Goal: Obtain resource: Obtain resource

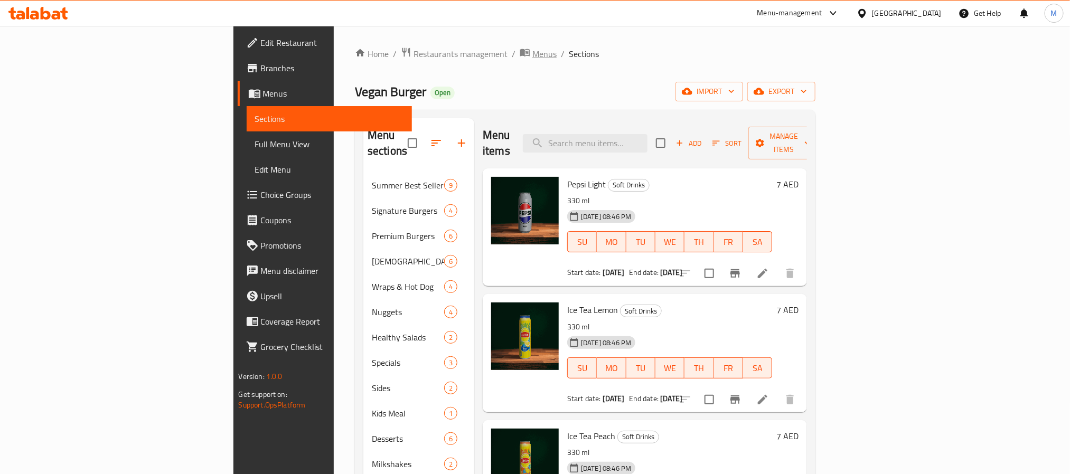
click at [532, 56] on span "Menus" at bounding box center [544, 54] width 24 height 13
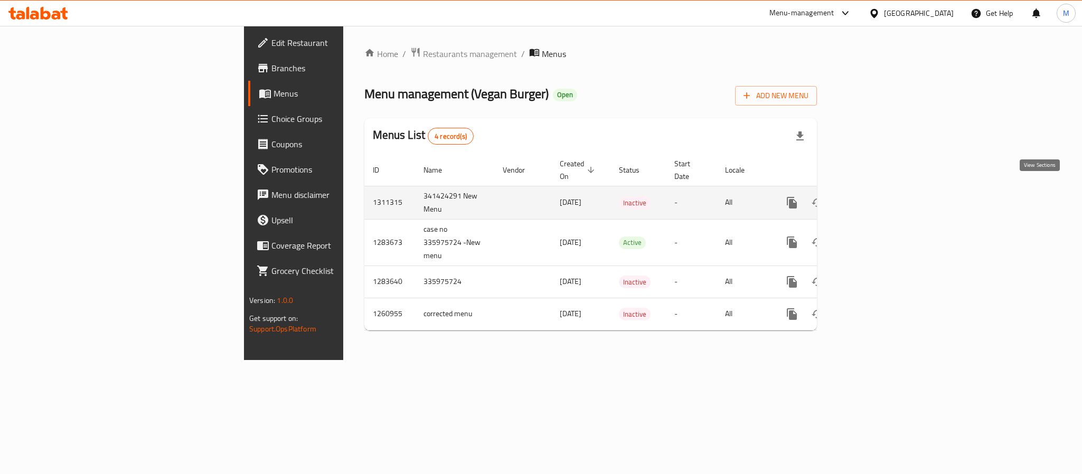
click at [881, 195] on link "enhanced table" at bounding box center [867, 202] width 25 height 25
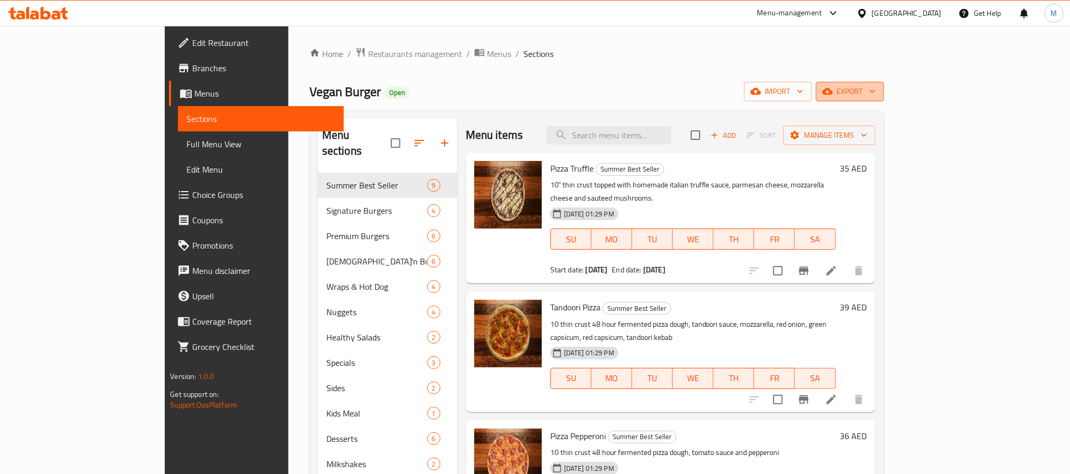
click at [878, 89] on icon "button" at bounding box center [872, 91] width 11 height 11
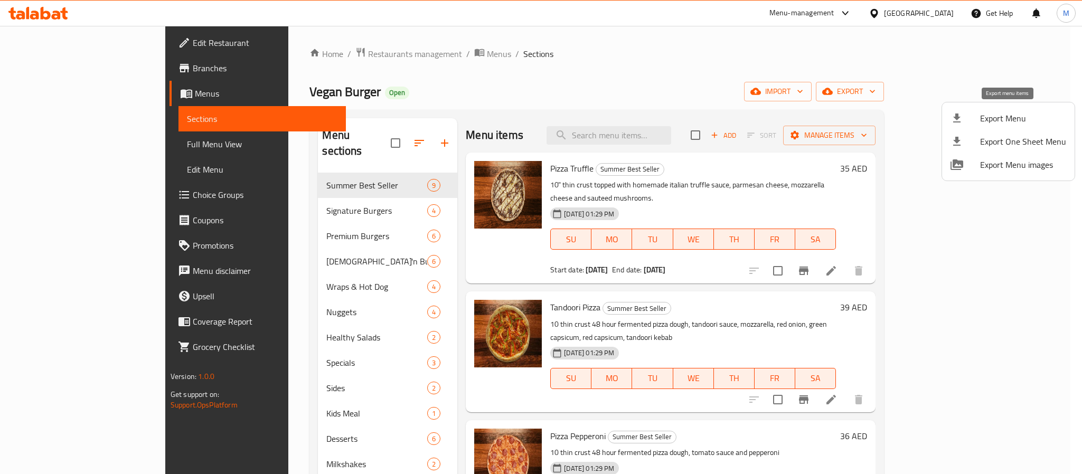
click at [1005, 120] on span "Export Menu" at bounding box center [1023, 118] width 86 height 13
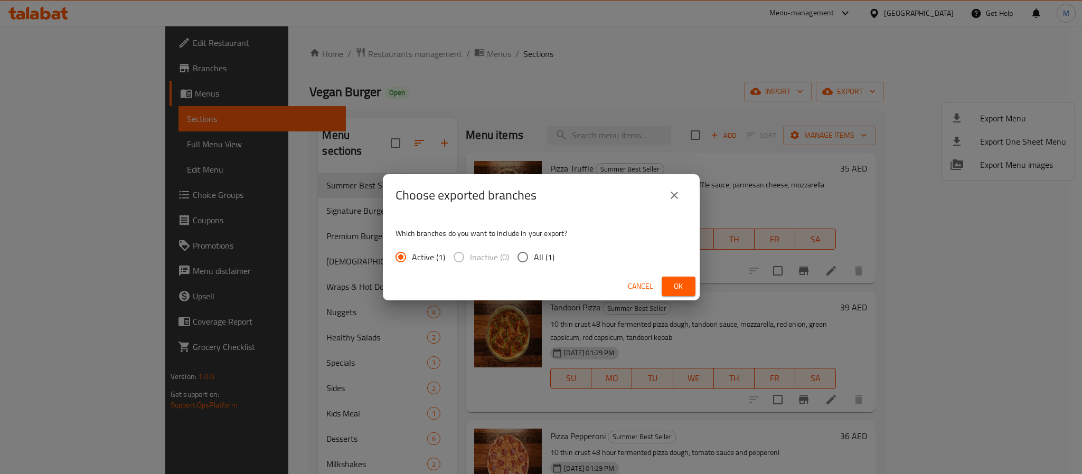
click at [538, 251] on span "All (1)" at bounding box center [544, 257] width 21 height 13
click at [534, 249] on input "All (1)" at bounding box center [523, 257] width 22 height 22
radio input "true"
click at [680, 283] on span "Ok" at bounding box center [678, 286] width 17 height 13
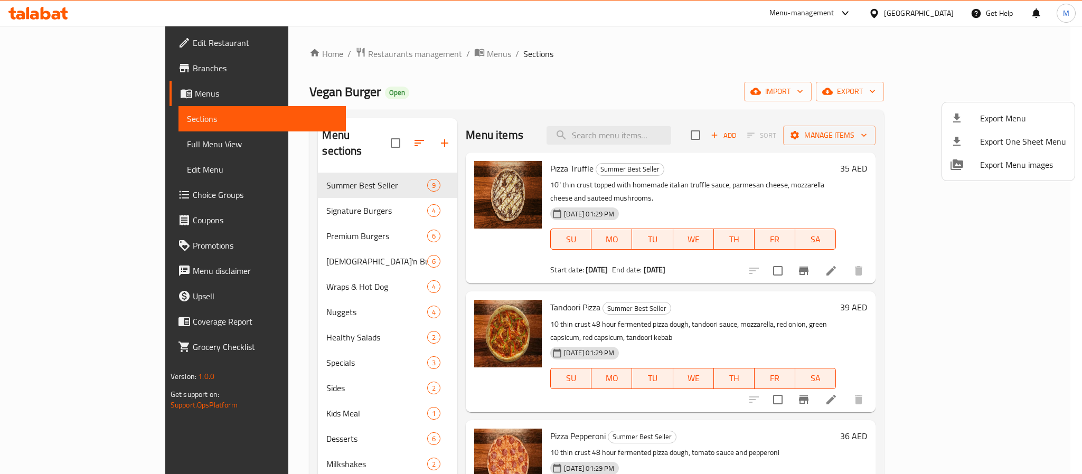
click at [74, 144] on div at bounding box center [541, 237] width 1082 height 474
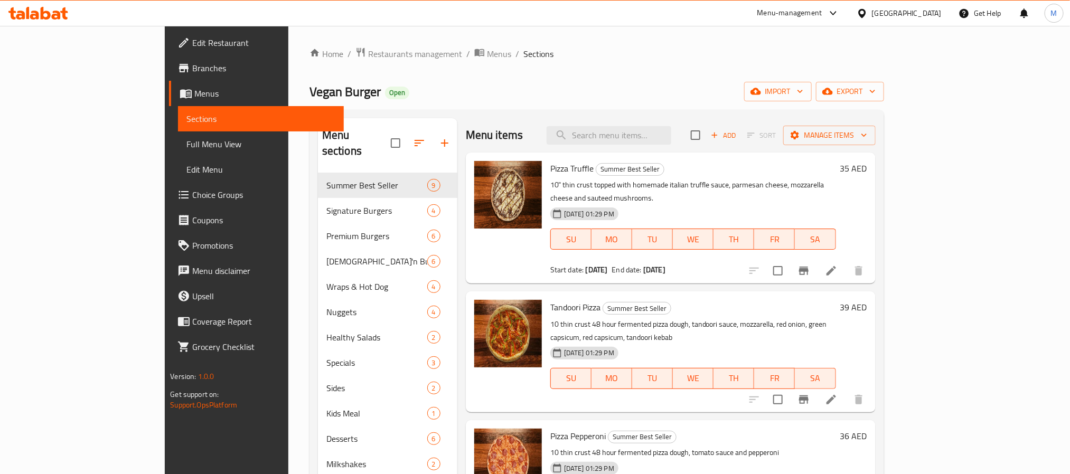
click at [186, 144] on span "Full Menu View" at bounding box center [260, 144] width 148 height 13
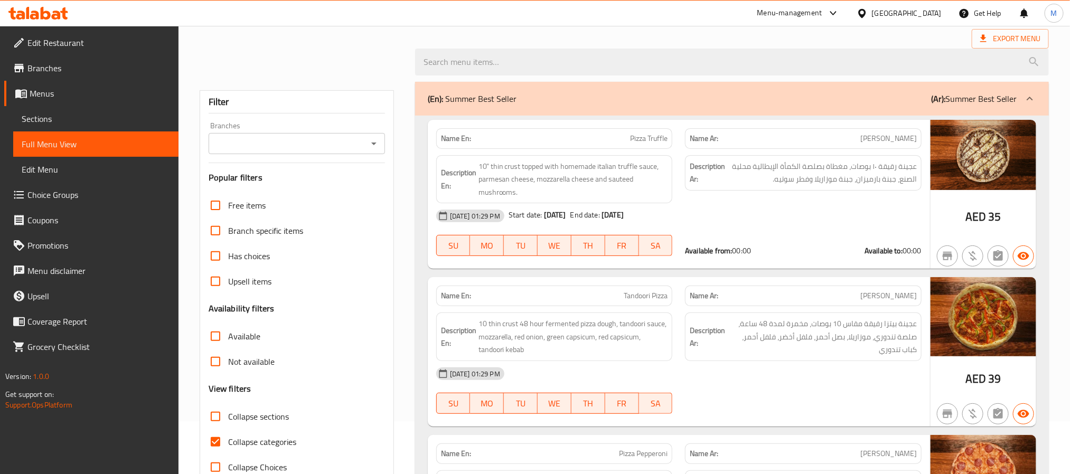
scroll to position [79, 0]
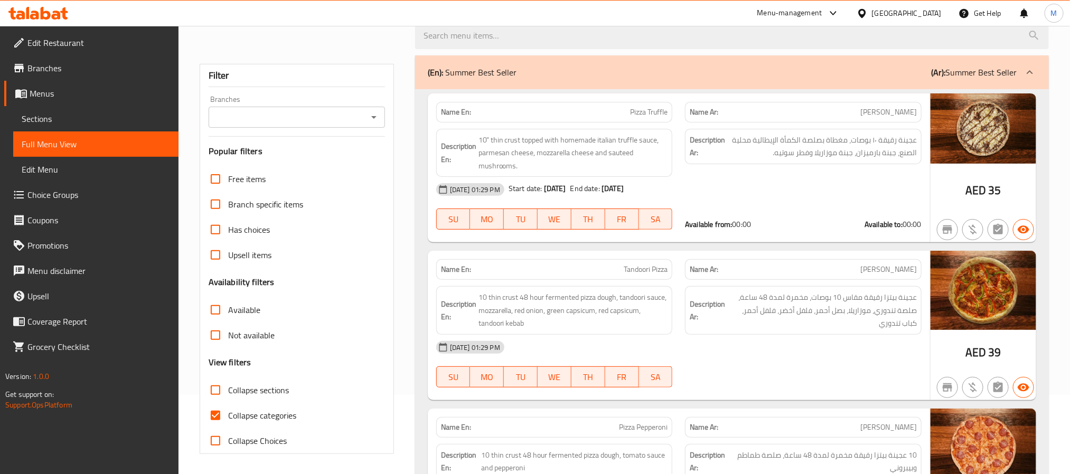
click at [212, 420] on input "Collapse categories" at bounding box center [215, 415] width 25 height 25
checkbox input "false"
click at [374, 113] on icon "Open" at bounding box center [374, 117] width 13 height 13
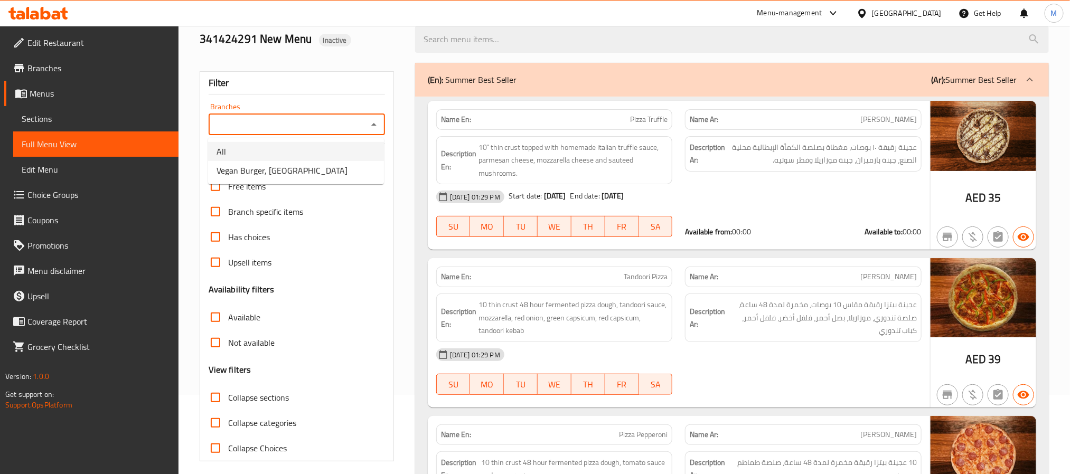
click at [306, 154] on li "All" at bounding box center [296, 151] width 176 height 19
type input "All"
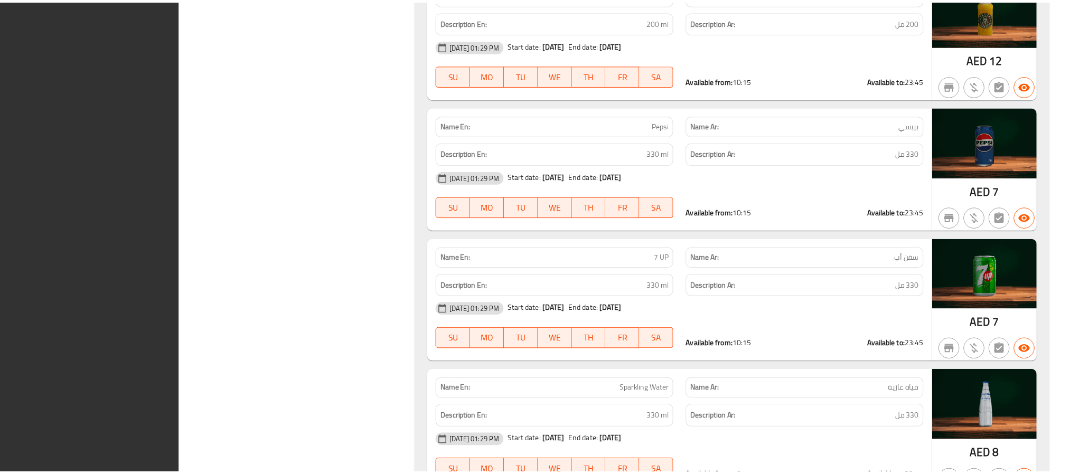
scroll to position [19356, 0]
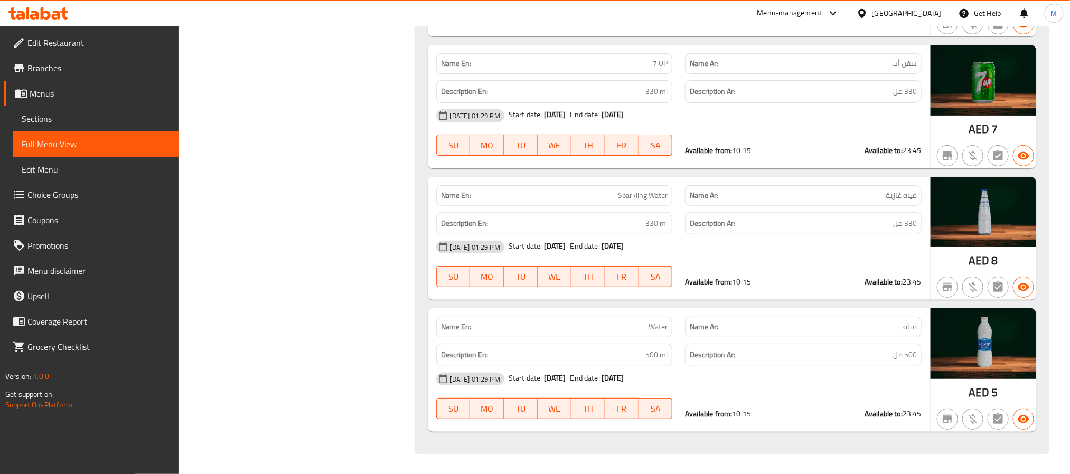
drag, startPoint x: 178, startPoint y: 16, endPoint x: 198, endPoint y: 18, distance: 20.1
click at [178, 16] on div "Menu-management [GEOGRAPHIC_DATA] Get Help M" at bounding box center [535, 13] width 1070 height 25
